Goal: Information Seeking & Learning: Learn about a topic

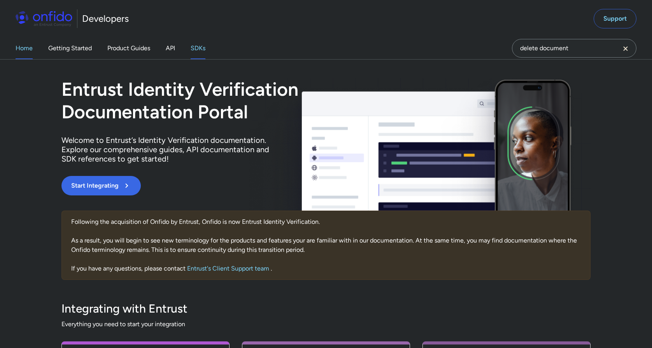
click at [197, 49] on link "SDKs" at bounding box center [198, 48] width 15 height 22
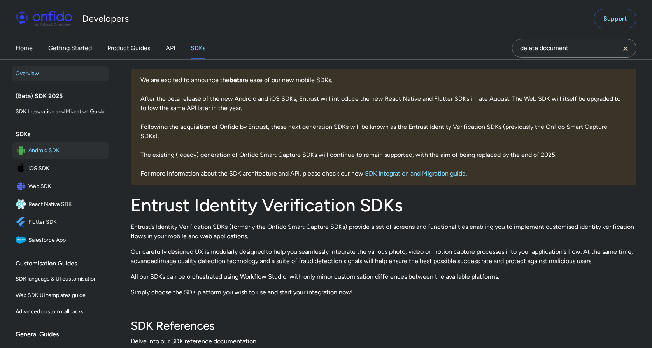
click at [57, 149] on span "Android SDK" at bounding box center [66, 150] width 77 height 11
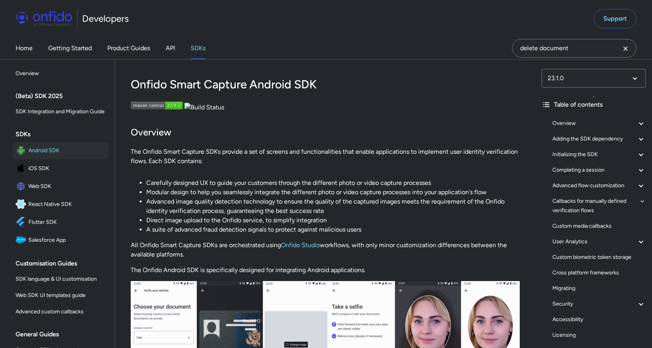
scroll to position [88, 0]
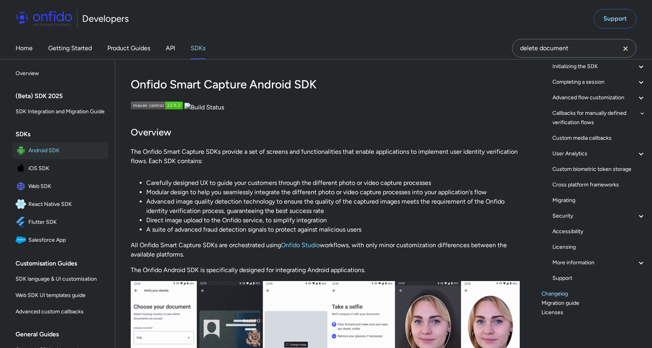
click at [555, 294] on link "Changelog" at bounding box center [593, 293] width 104 height 9
